Goal: Use online tool/utility: Utilize a website feature to perform a specific function

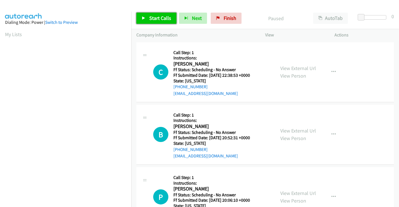
click at [166, 21] on link "Start Calls" at bounding box center [156, 18] width 40 height 11
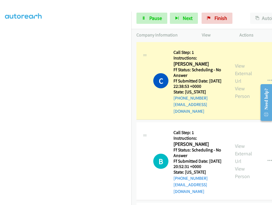
scroll to position [110, 0]
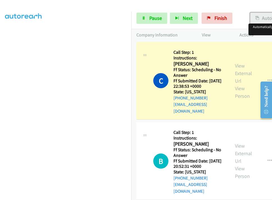
click at [261, 19] on button "AutoTab" at bounding box center [267, 18] width 35 height 11
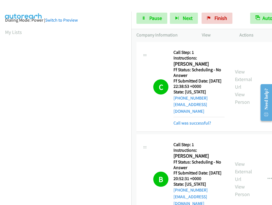
scroll to position [0, 0]
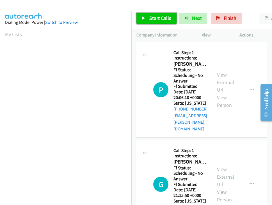
click at [159, 18] on span "Start Calls" at bounding box center [160, 18] width 22 height 6
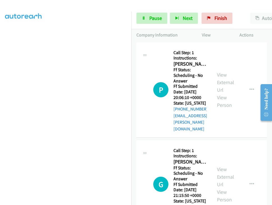
scroll to position [110, 0]
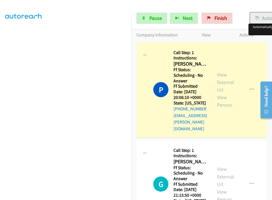
click at [255, 18] on icon "button" at bounding box center [257, 19] width 4 height 4
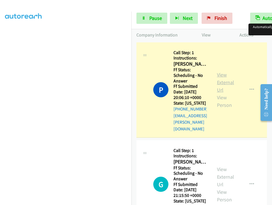
click at [234, 72] on link "View External Url" at bounding box center [225, 82] width 17 height 22
click at [71, 199] on iframe at bounding box center [68, 71] width 126 height 266
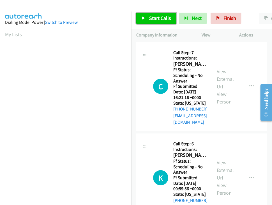
click at [152, 17] on span "Start Calls" at bounding box center [160, 18] width 22 height 6
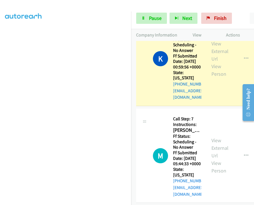
scroll to position [156, 0]
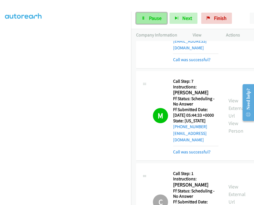
click at [154, 17] on span "Pause" at bounding box center [155, 18] width 13 height 6
